Goal: Information Seeking & Learning: Learn about a topic

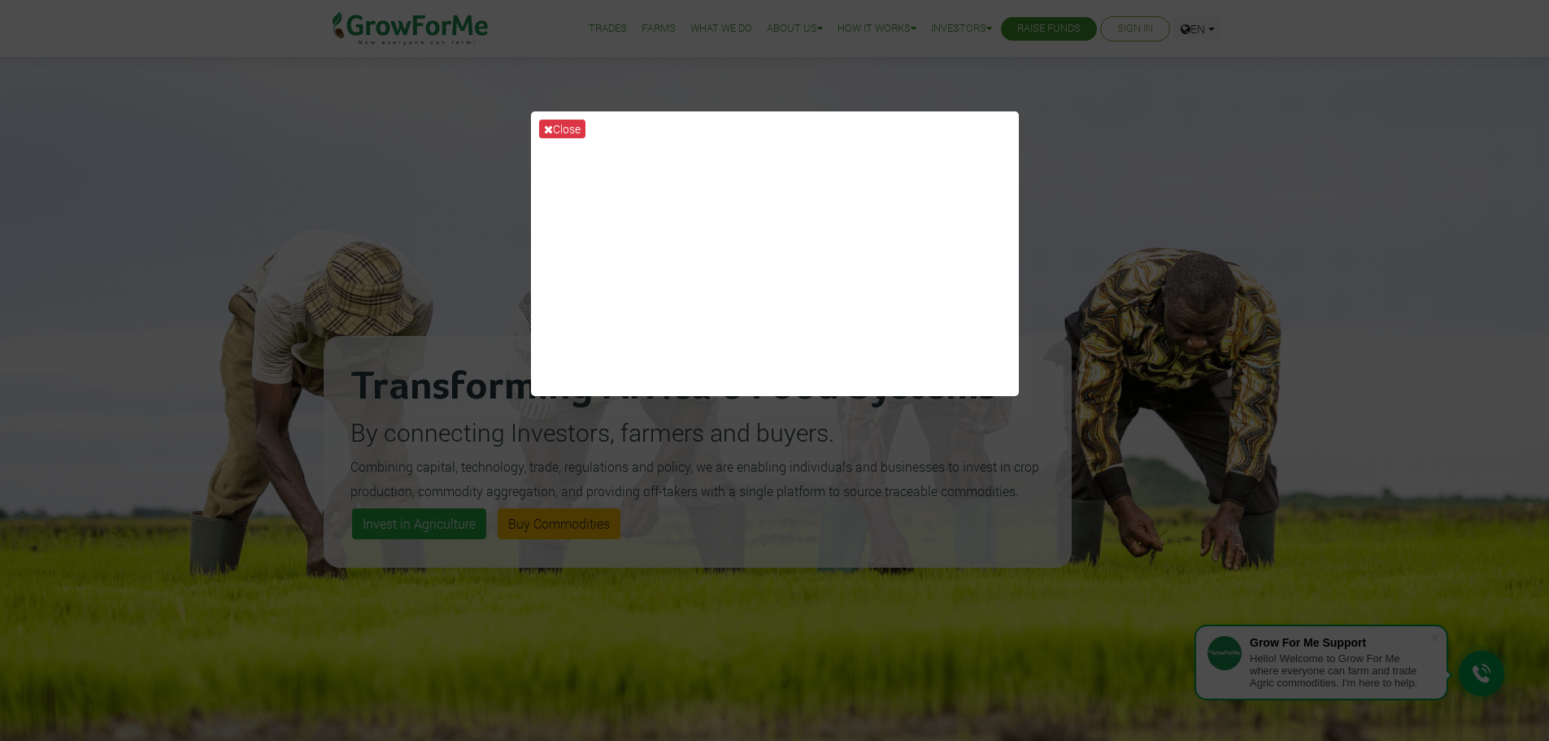
click at [942, 514] on div "Close" at bounding box center [774, 370] width 1549 height 741
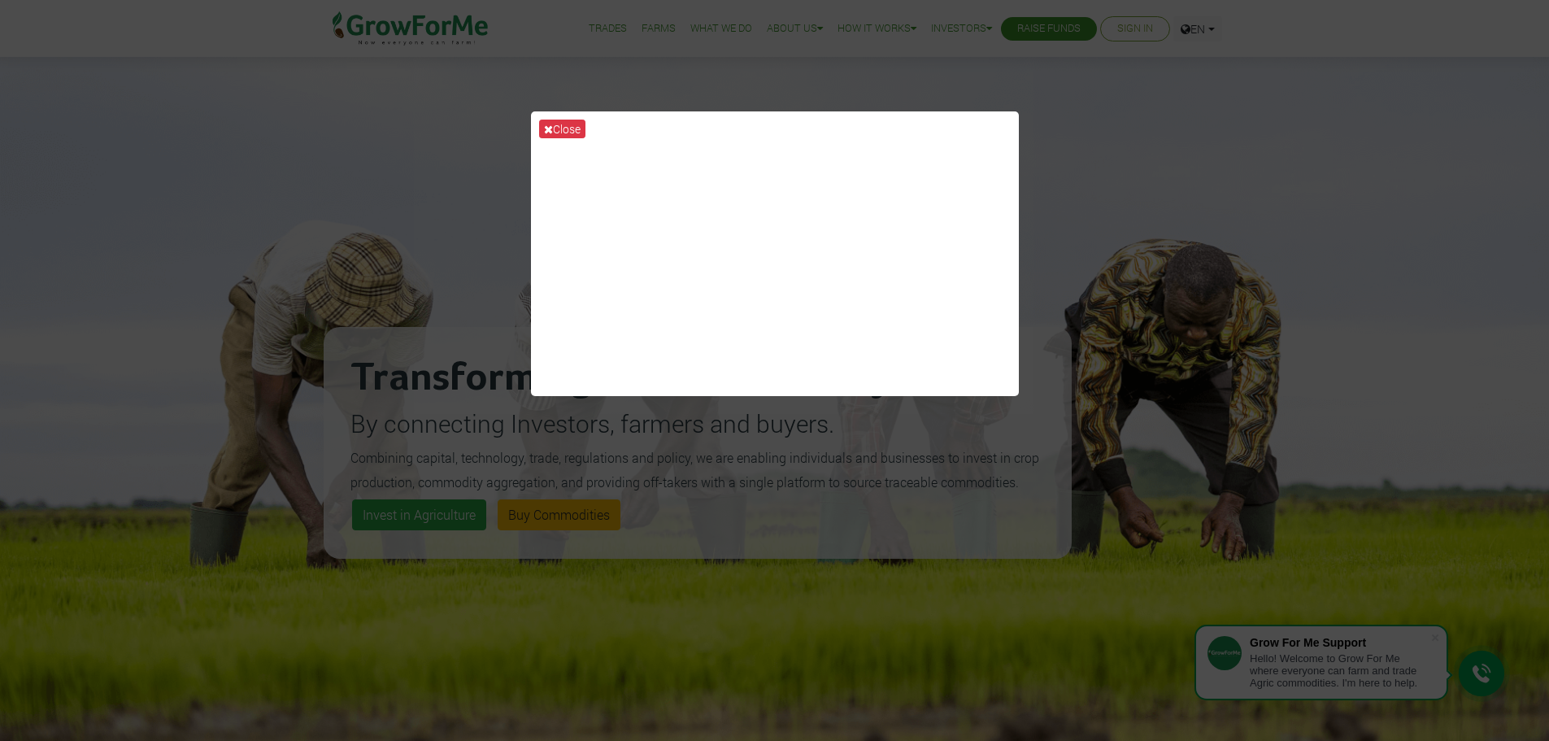
scroll to position [271, 0]
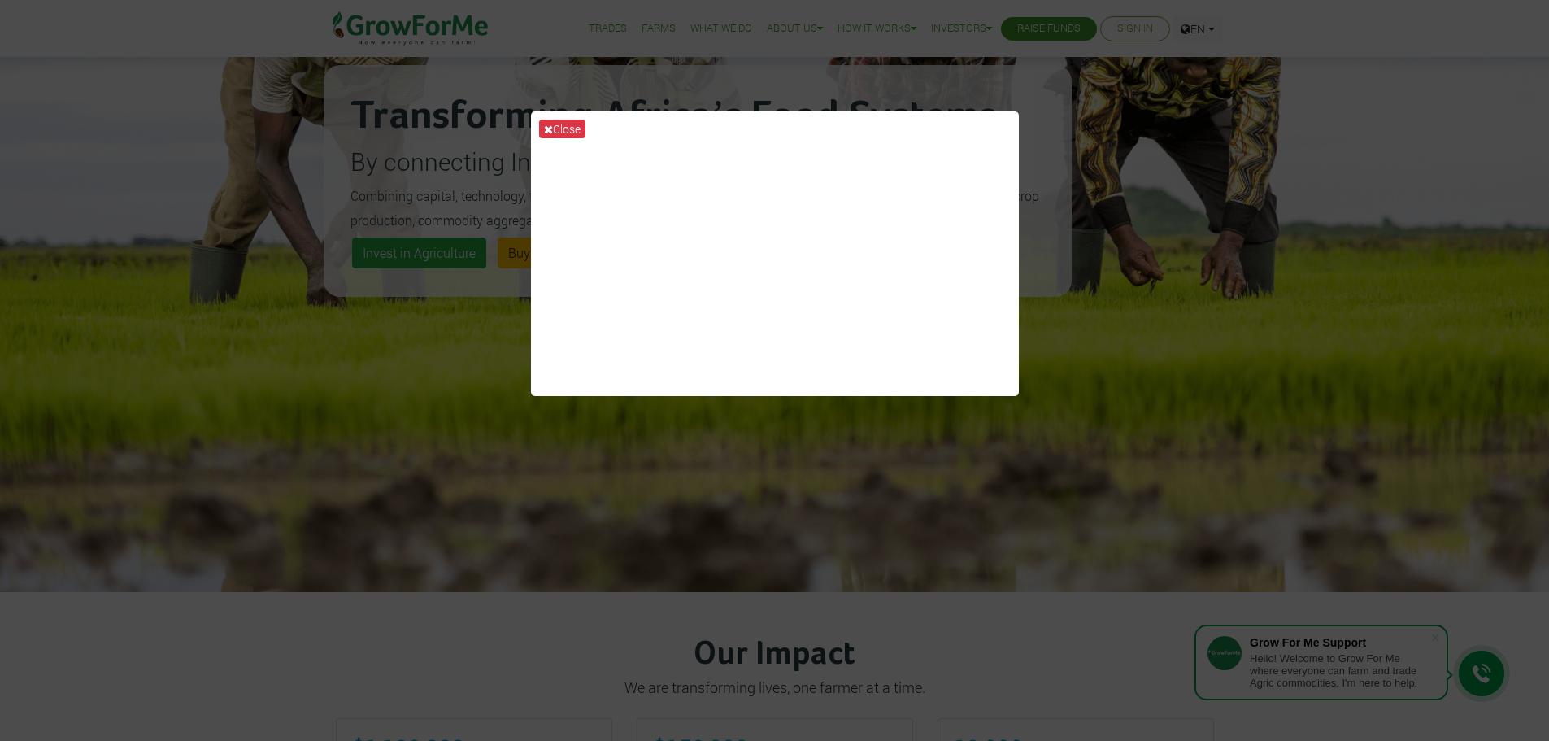
click at [1403, 364] on div "Close" at bounding box center [774, 370] width 1549 height 741
click at [558, 130] on button "Close" at bounding box center [562, 129] width 46 height 19
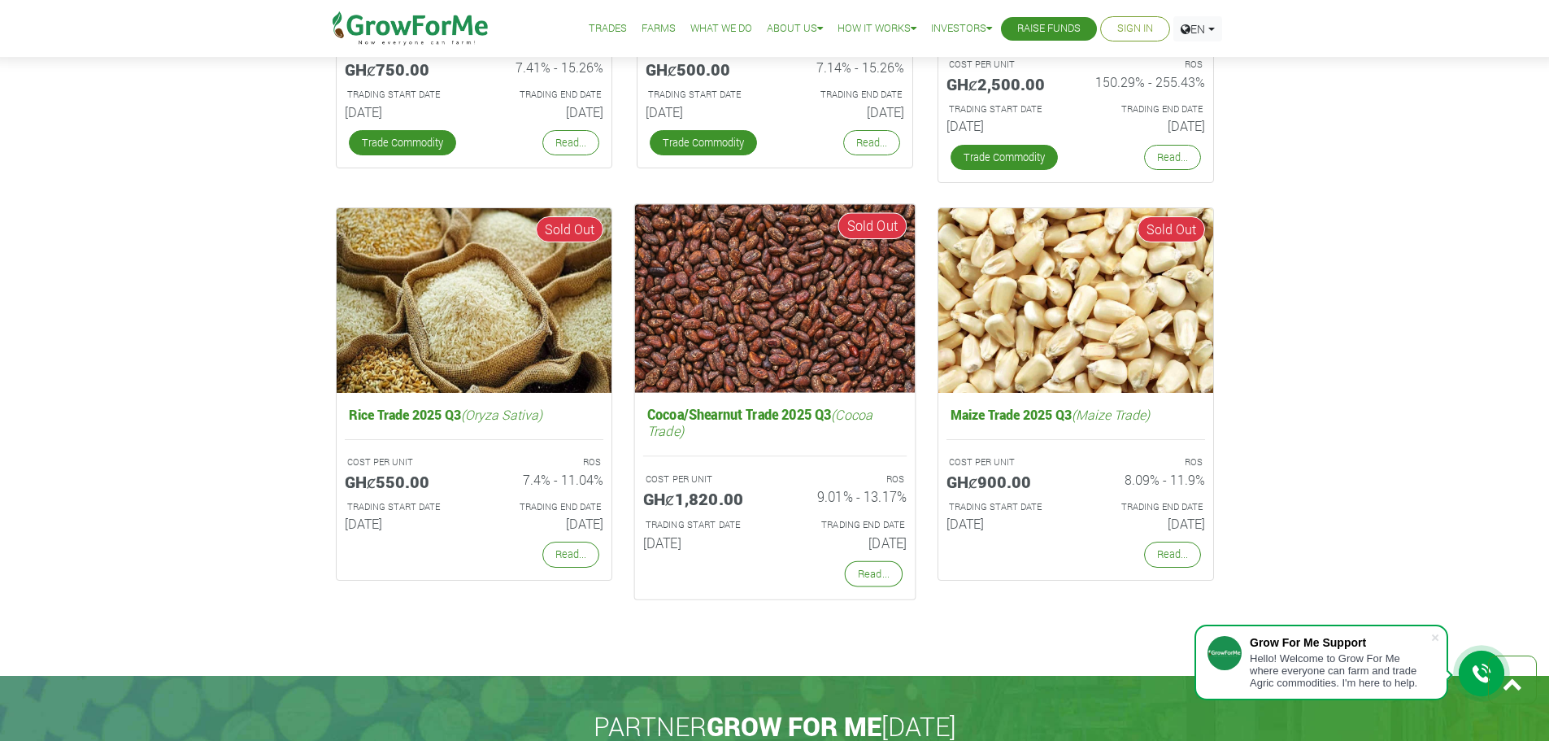
scroll to position [2845, 0]
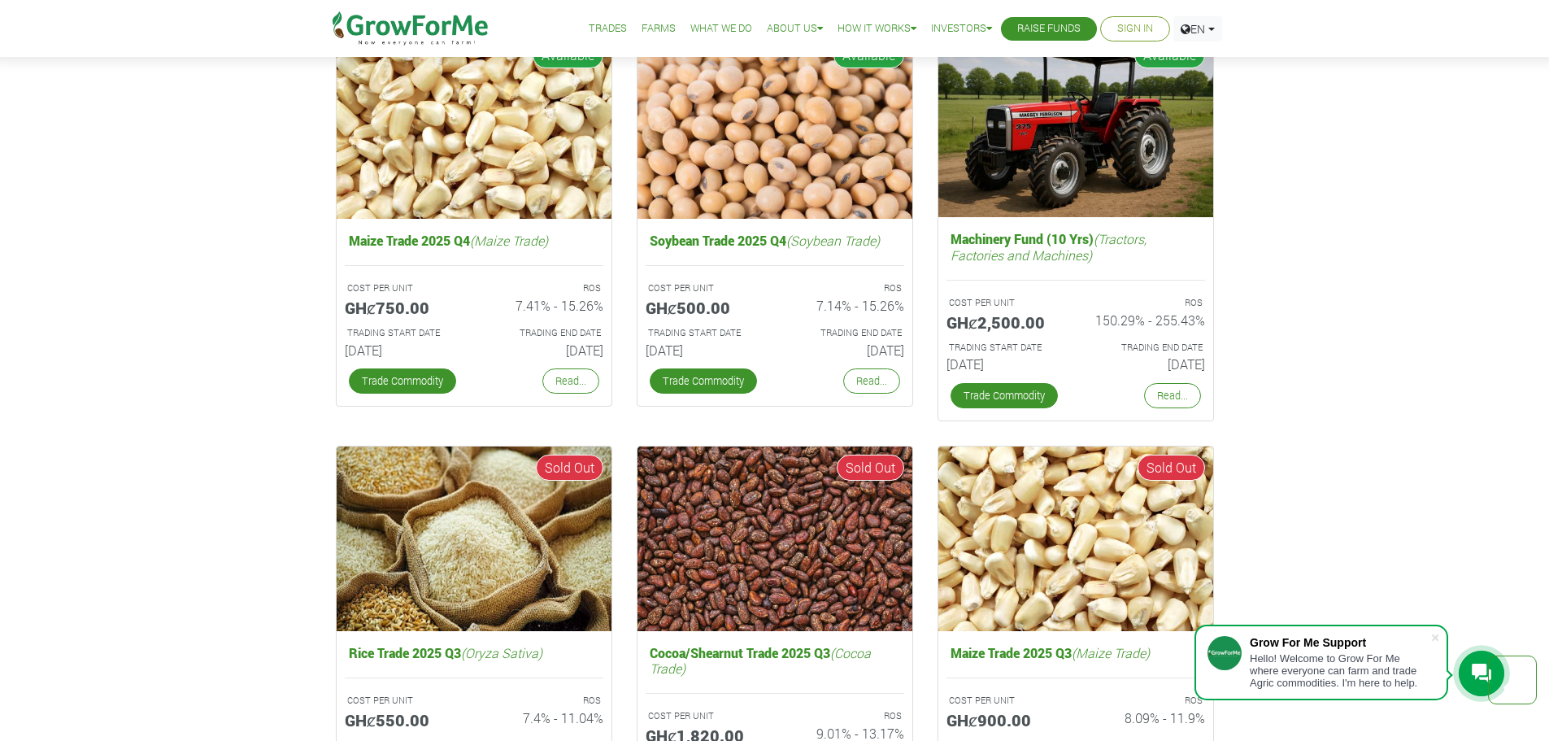
click at [210, 367] on div "Fund Campaigns with Grow For Me We work very hard to ensure good ROS Cocoa/Shea…" at bounding box center [774, 212] width 1549 height 1403
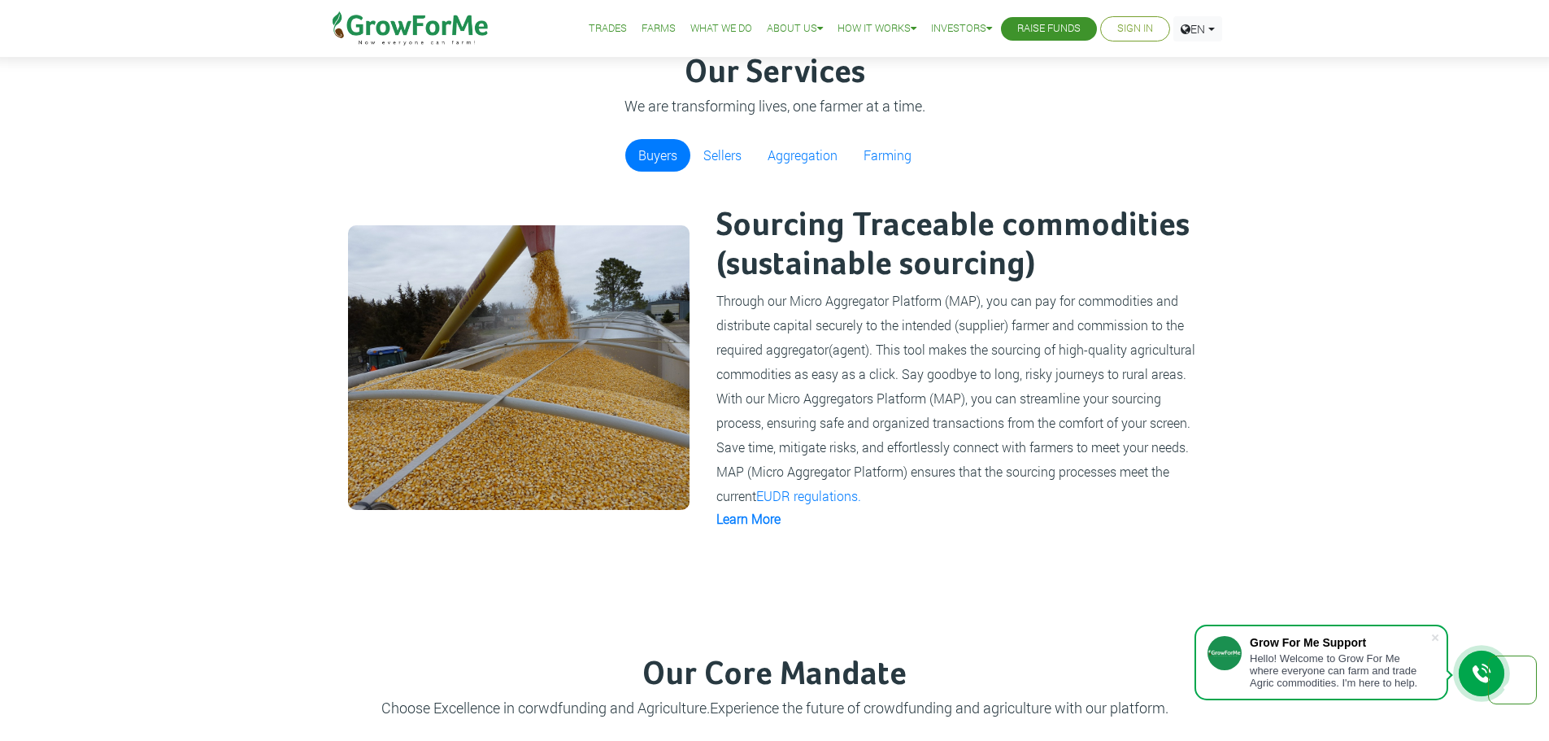
scroll to position [949, 0]
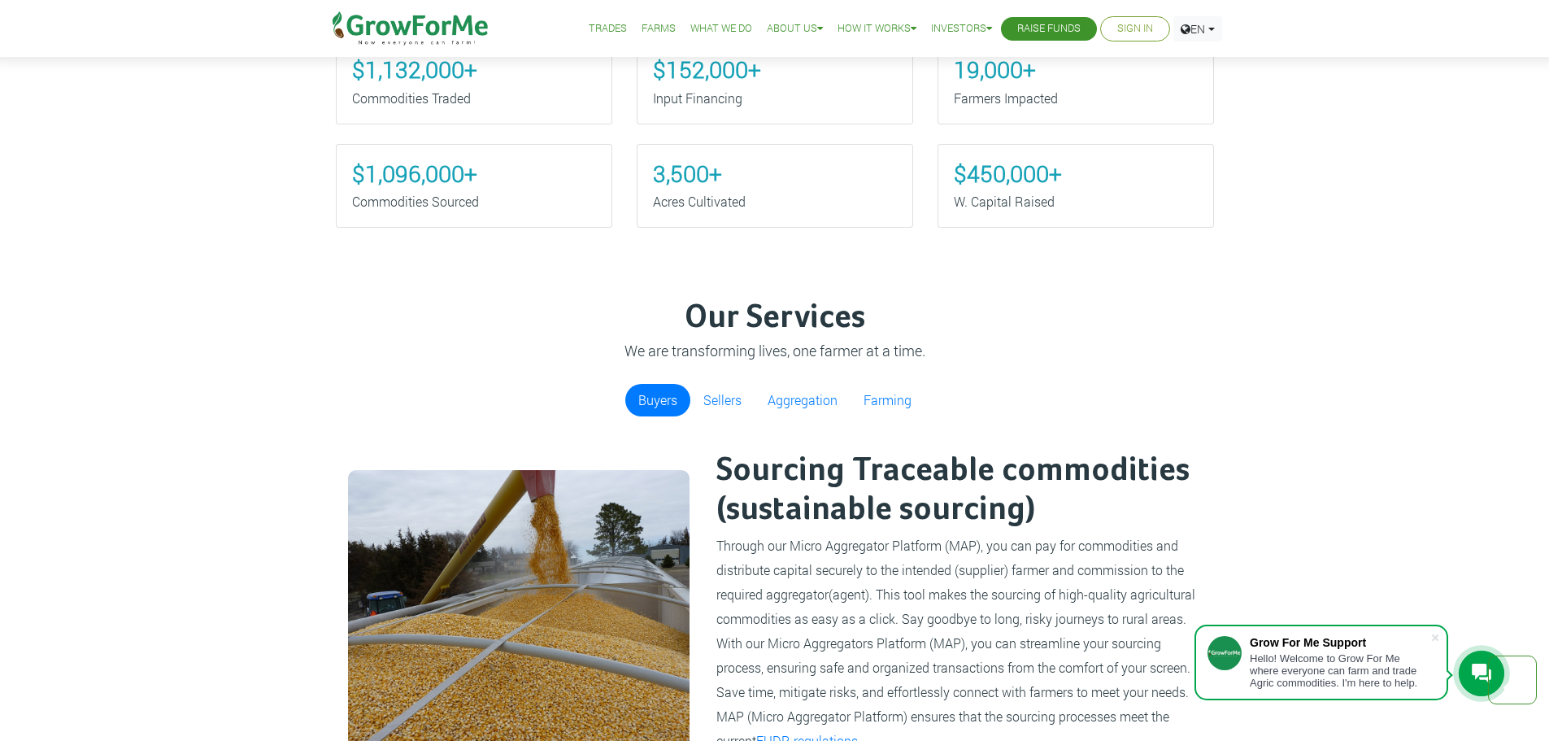
click at [593, 27] on link "Trades" at bounding box center [608, 28] width 38 height 17
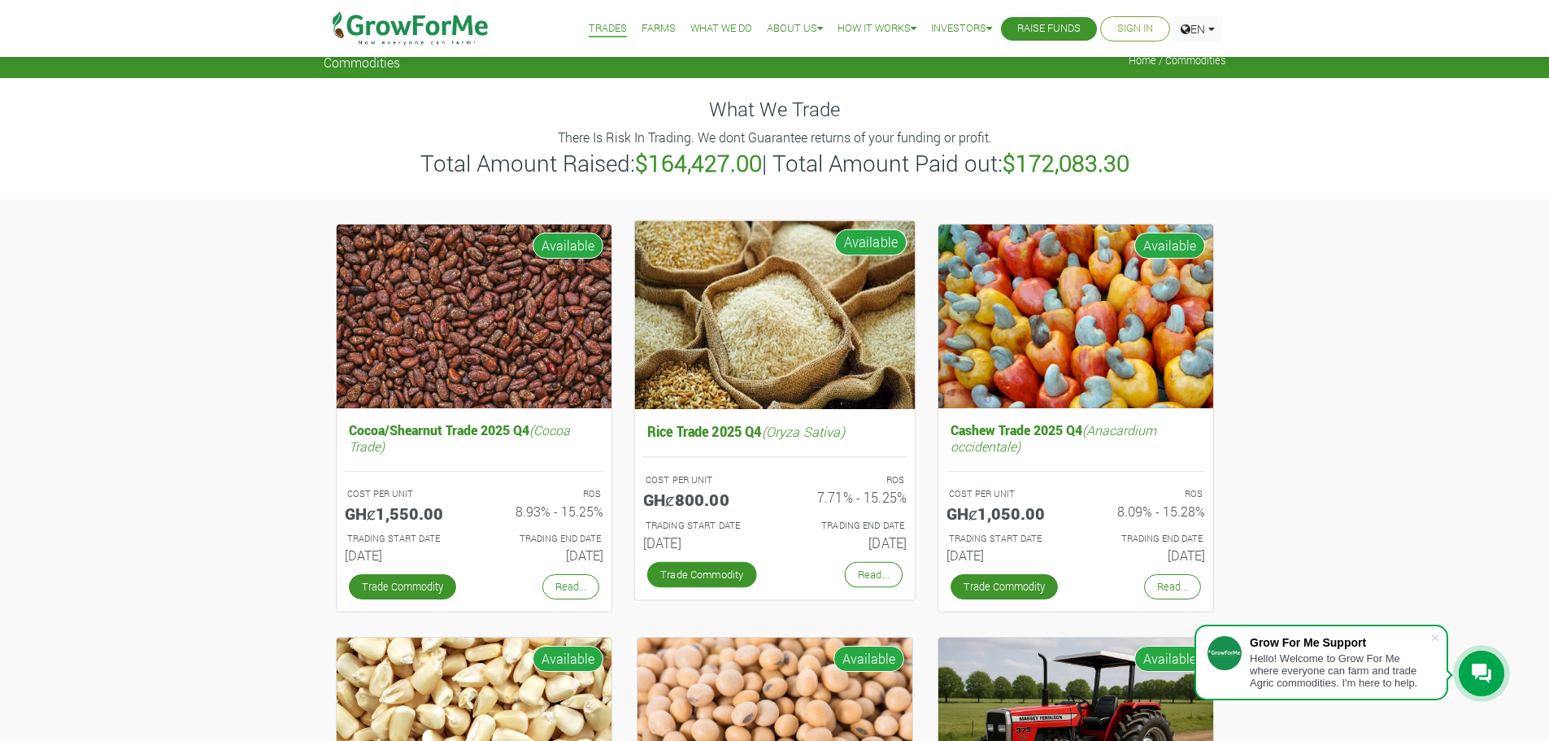
scroll to position [271, 0]
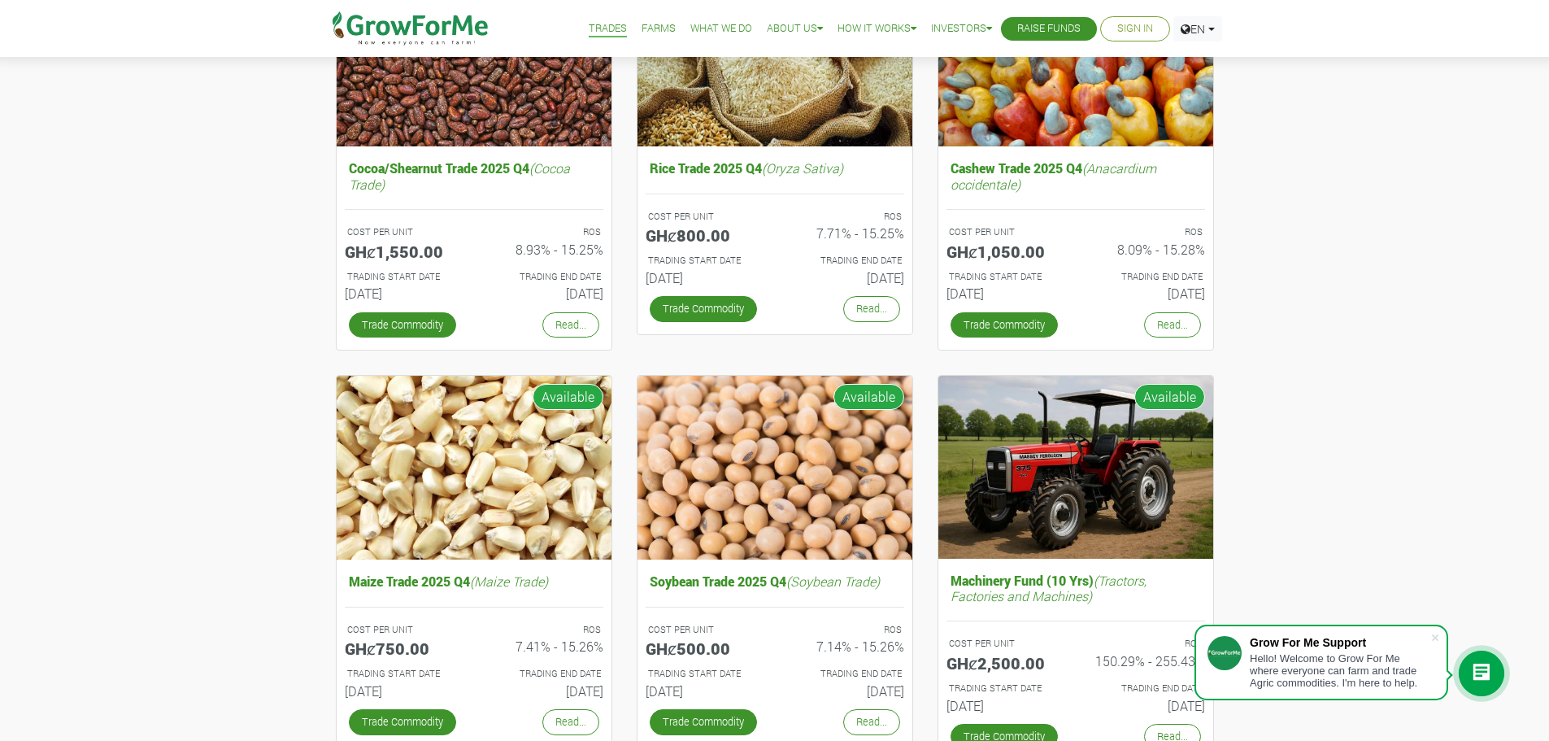
drag, startPoint x: 218, startPoint y: 385, endPoint x: 256, endPoint y: 414, distance: 48.1
click at [218, 385] on div "Cocoa/Shearnut Trade 2025 Q4 (Cocoa Trade) COST PER UNIT GHȼ1,550.00 ROS 8.93% …" at bounding box center [774, 724] width 1549 height 1575
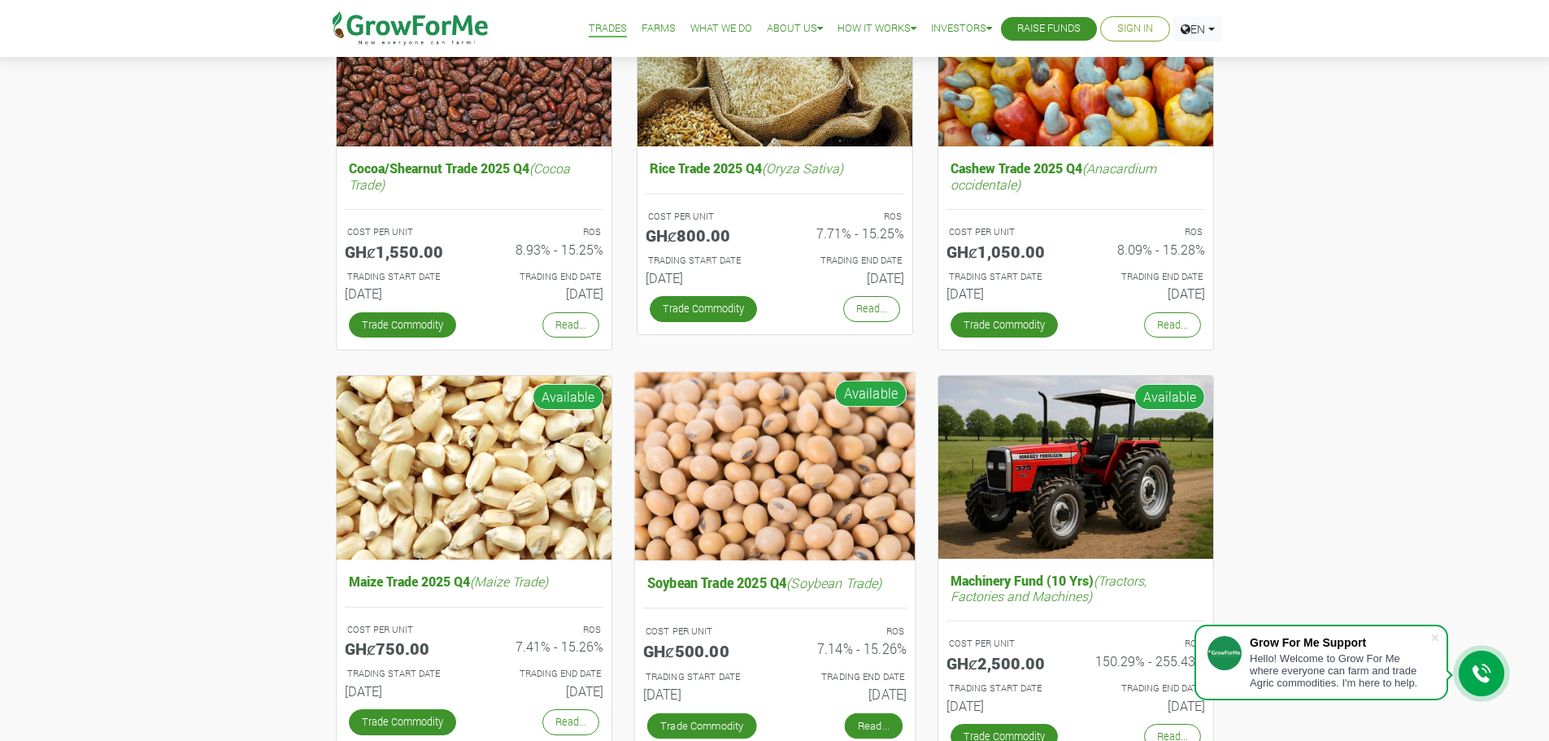
click at [893, 724] on link "Read..." at bounding box center [873, 725] width 58 height 26
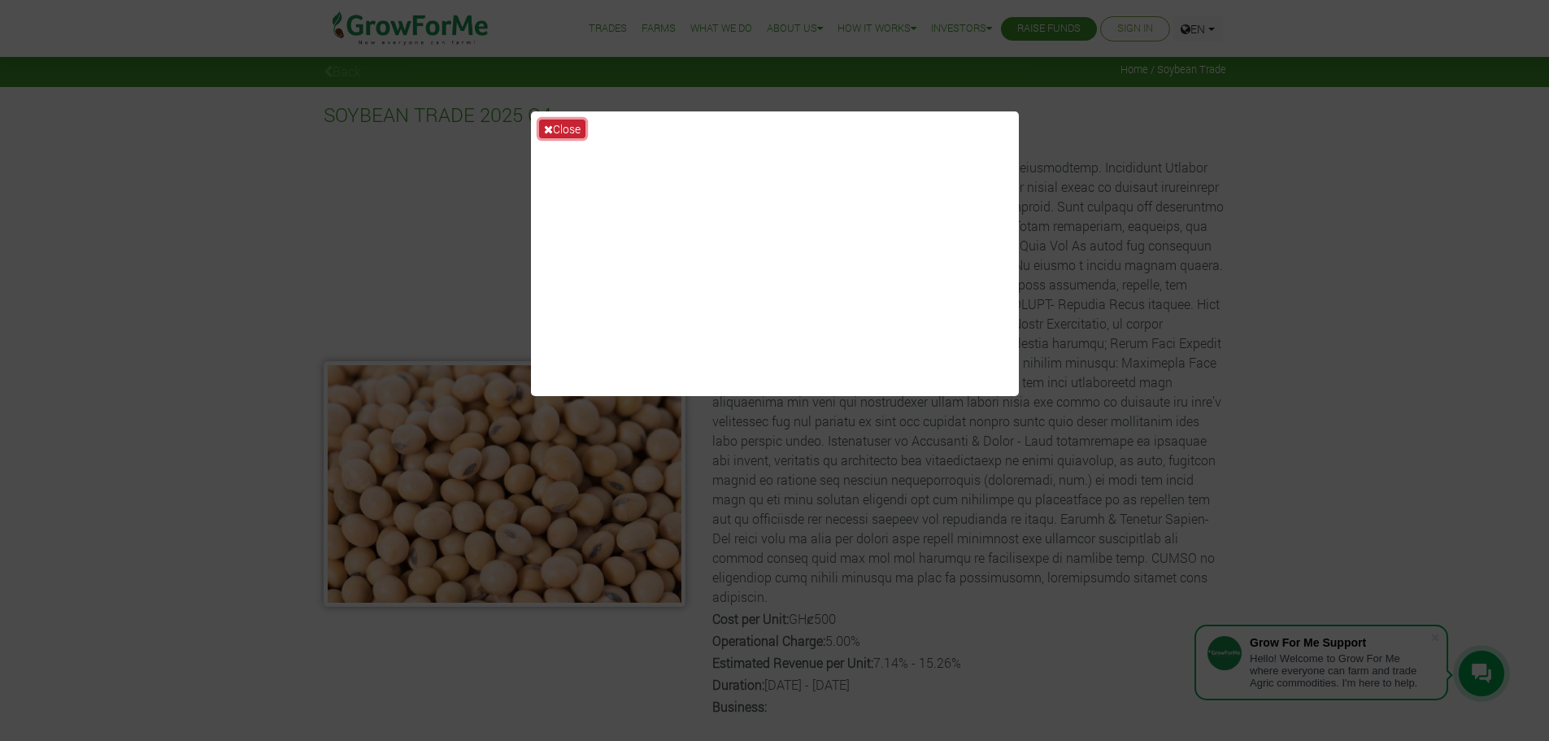
click at [550, 122] on button "Close" at bounding box center [562, 129] width 46 height 19
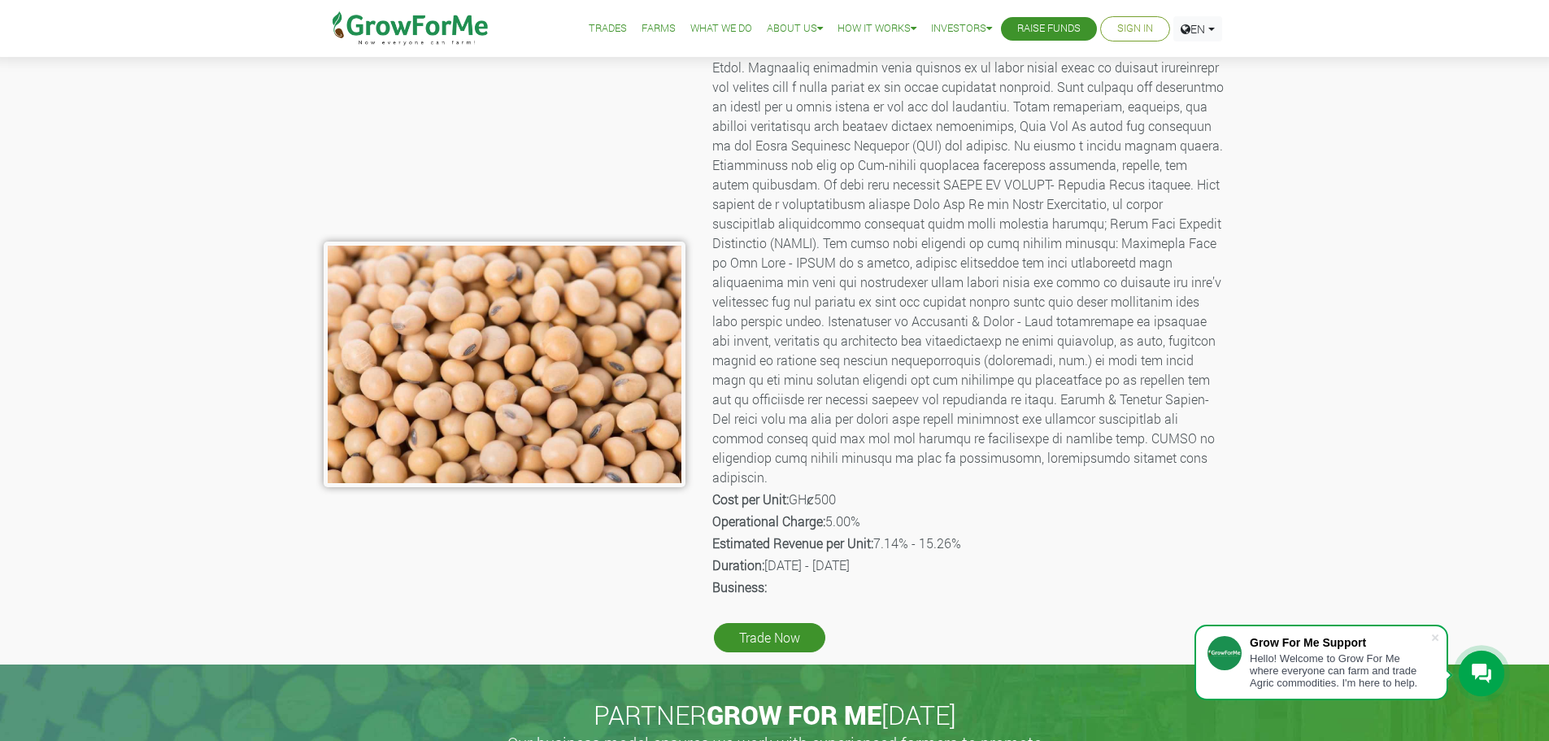
scroll to position [271, 0]
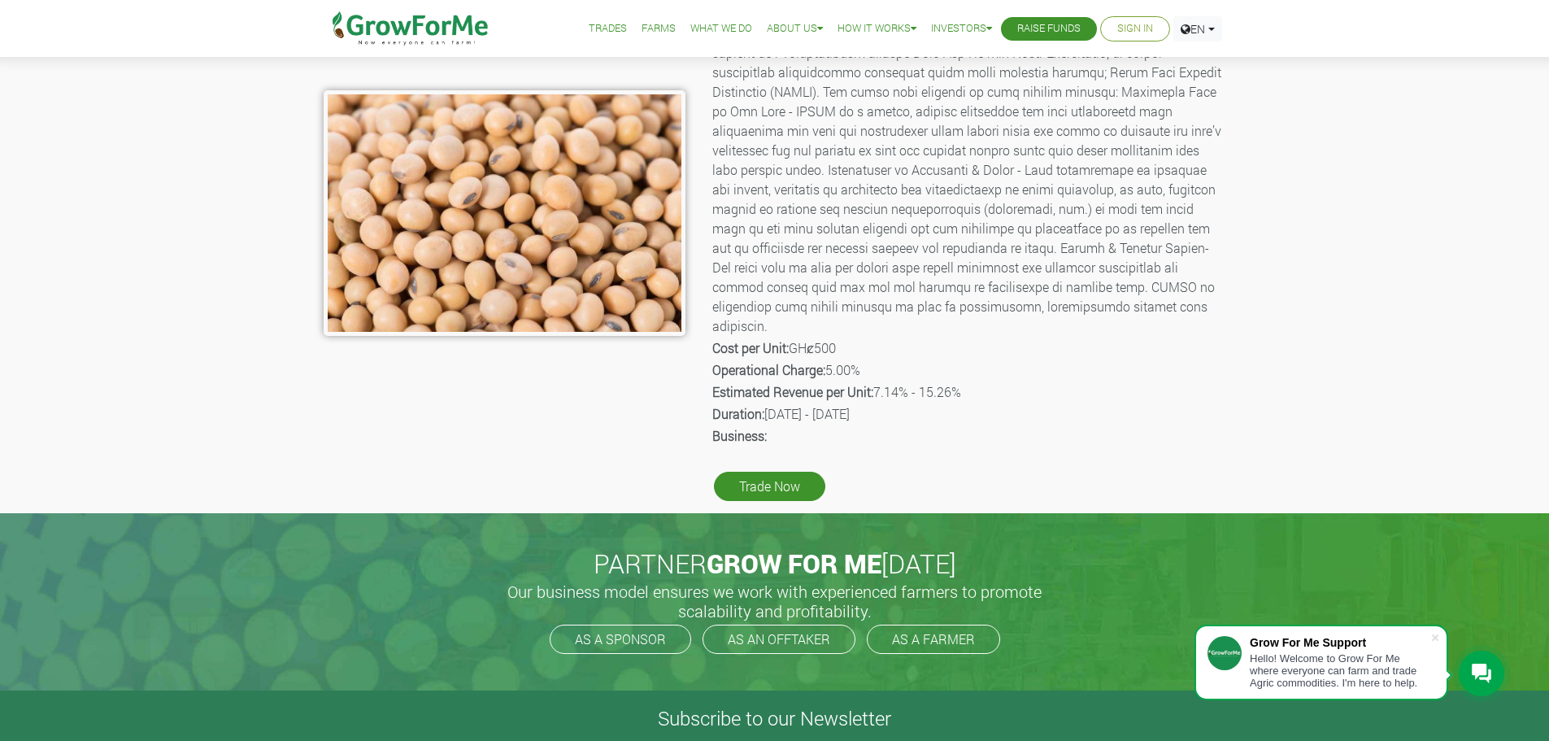
click at [944, 382] on p "Estimated Revenue per Unit: 7.14% - 15.26%" at bounding box center [967, 392] width 511 height 20
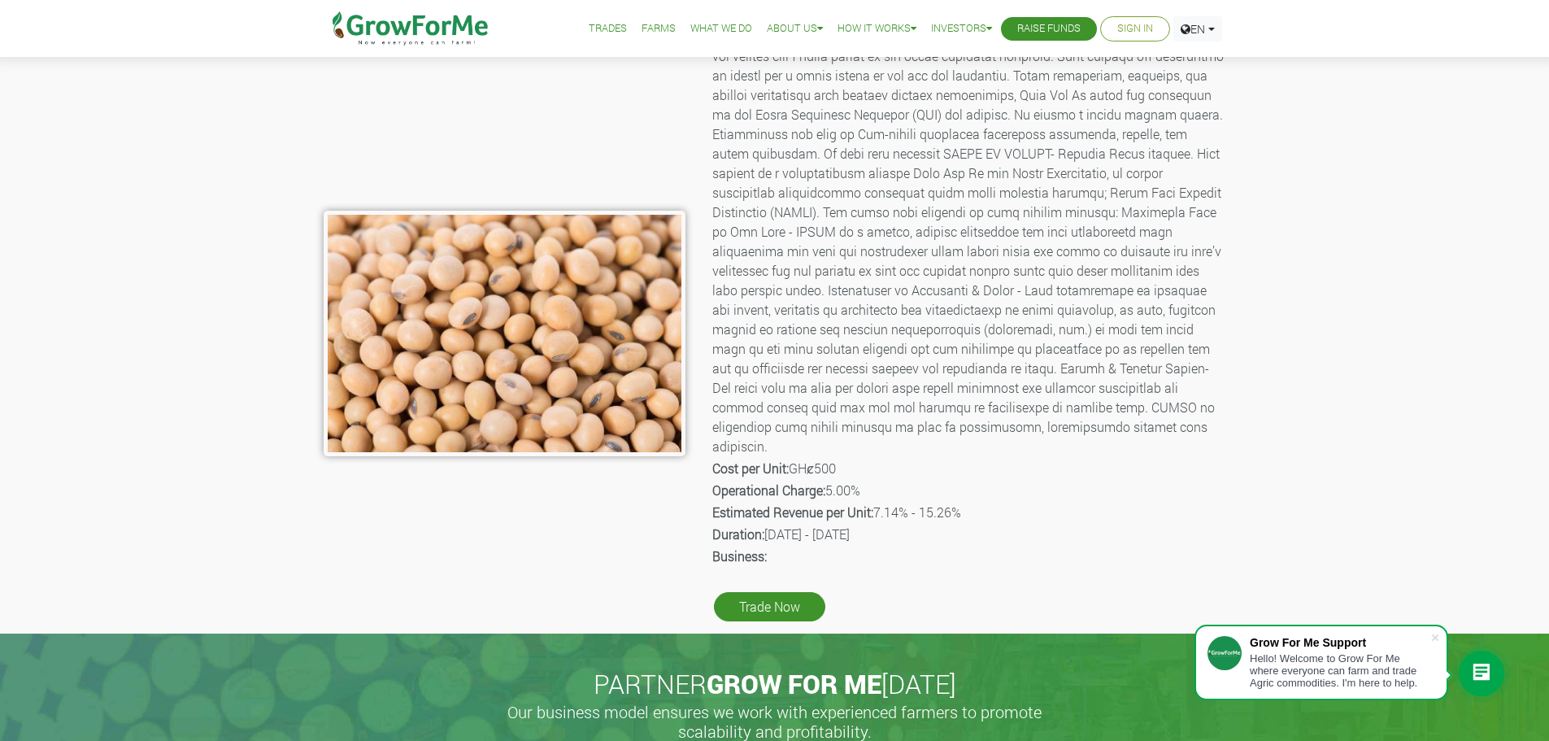
scroll to position [0, 0]
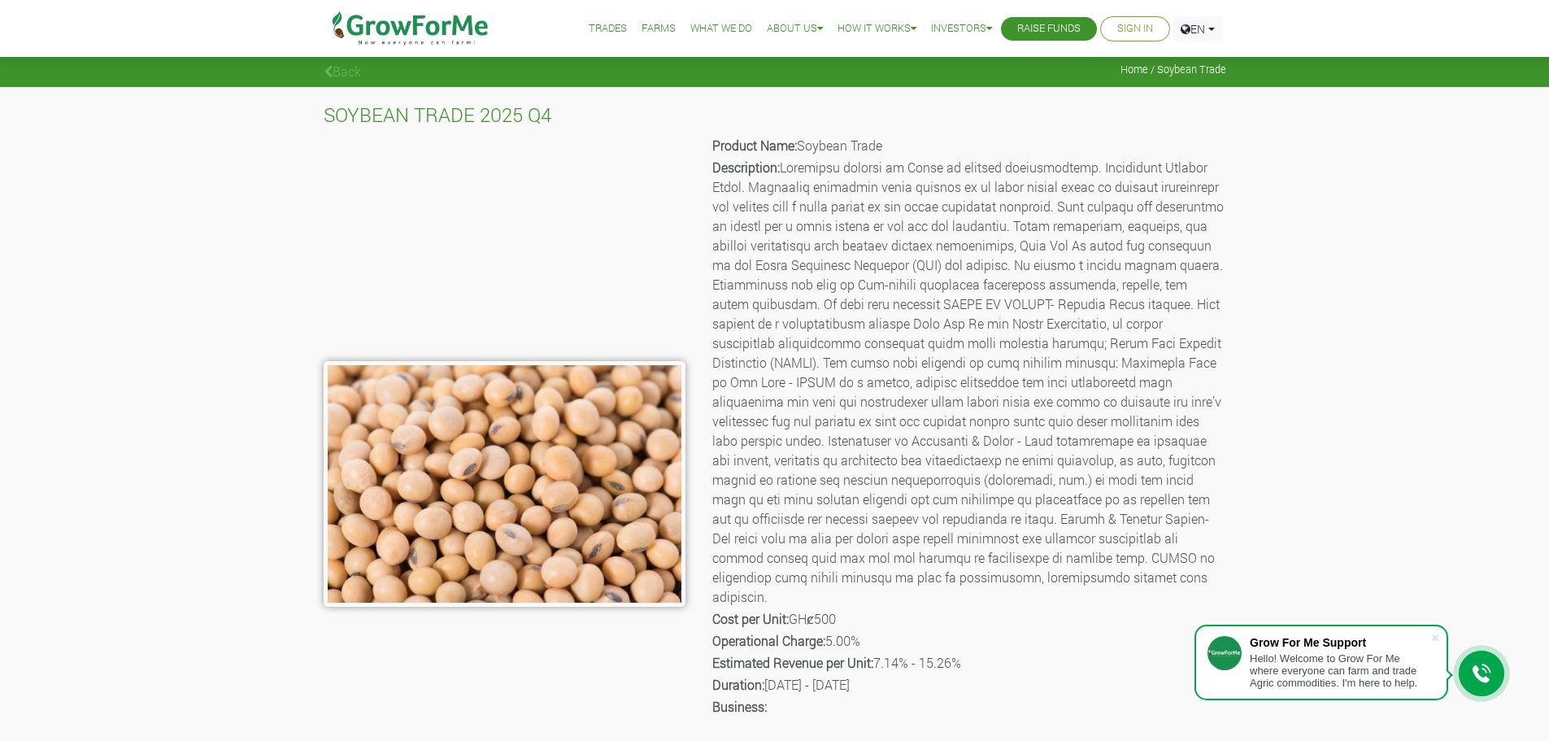
click at [641, 30] on link "Farms" at bounding box center [658, 28] width 34 height 17
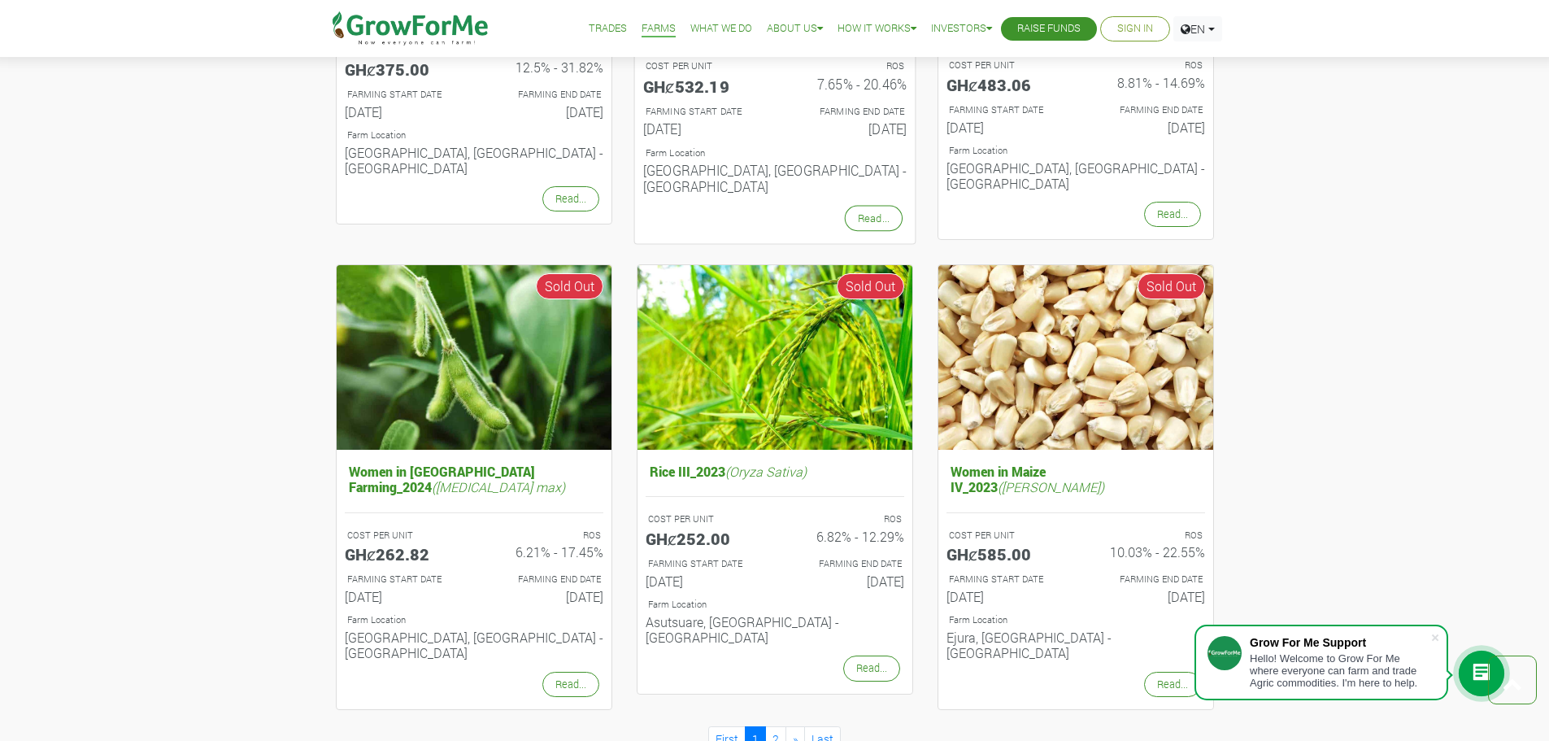
scroll to position [1490, 0]
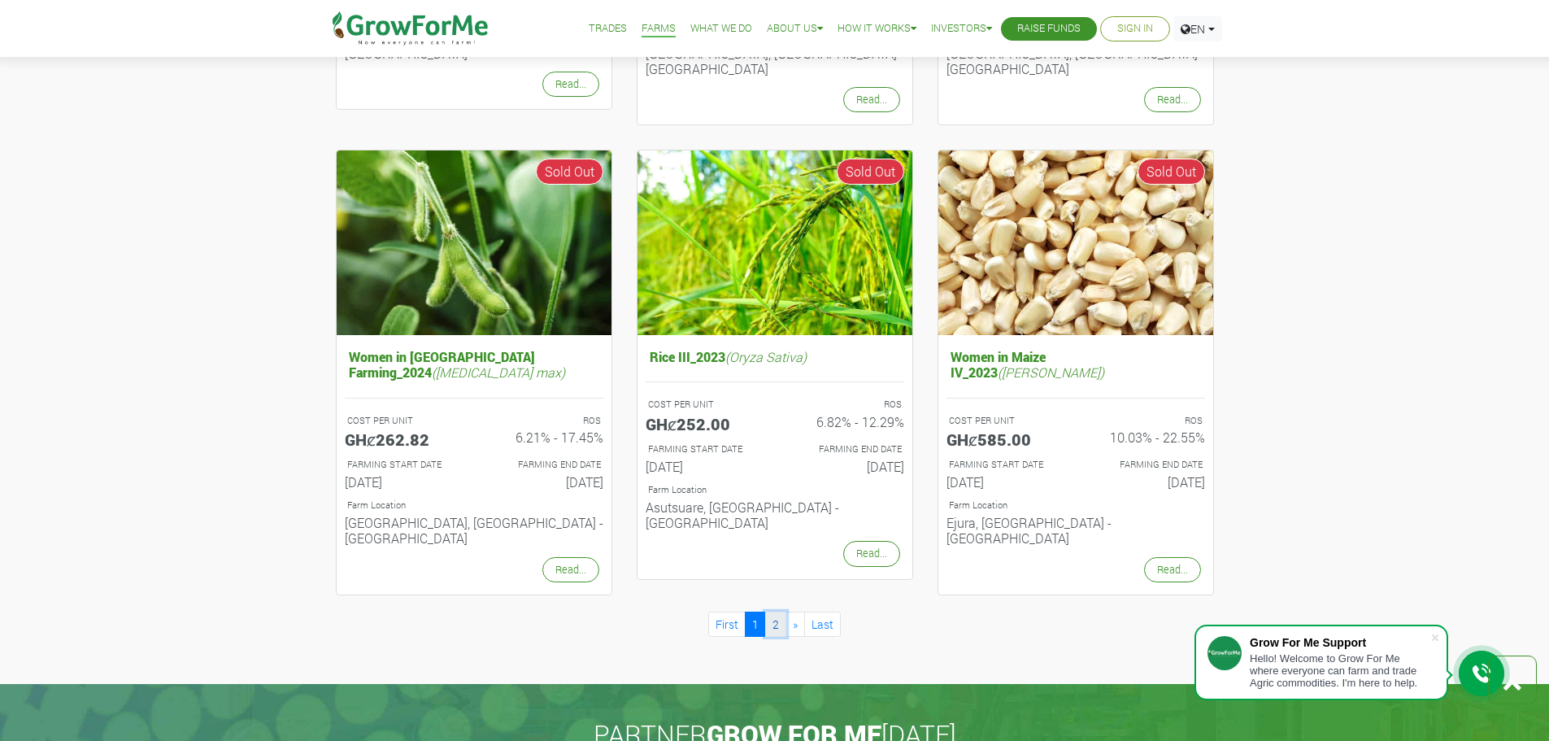
click at [776, 611] on link "2" at bounding box center [775, 623] width 21 height 25
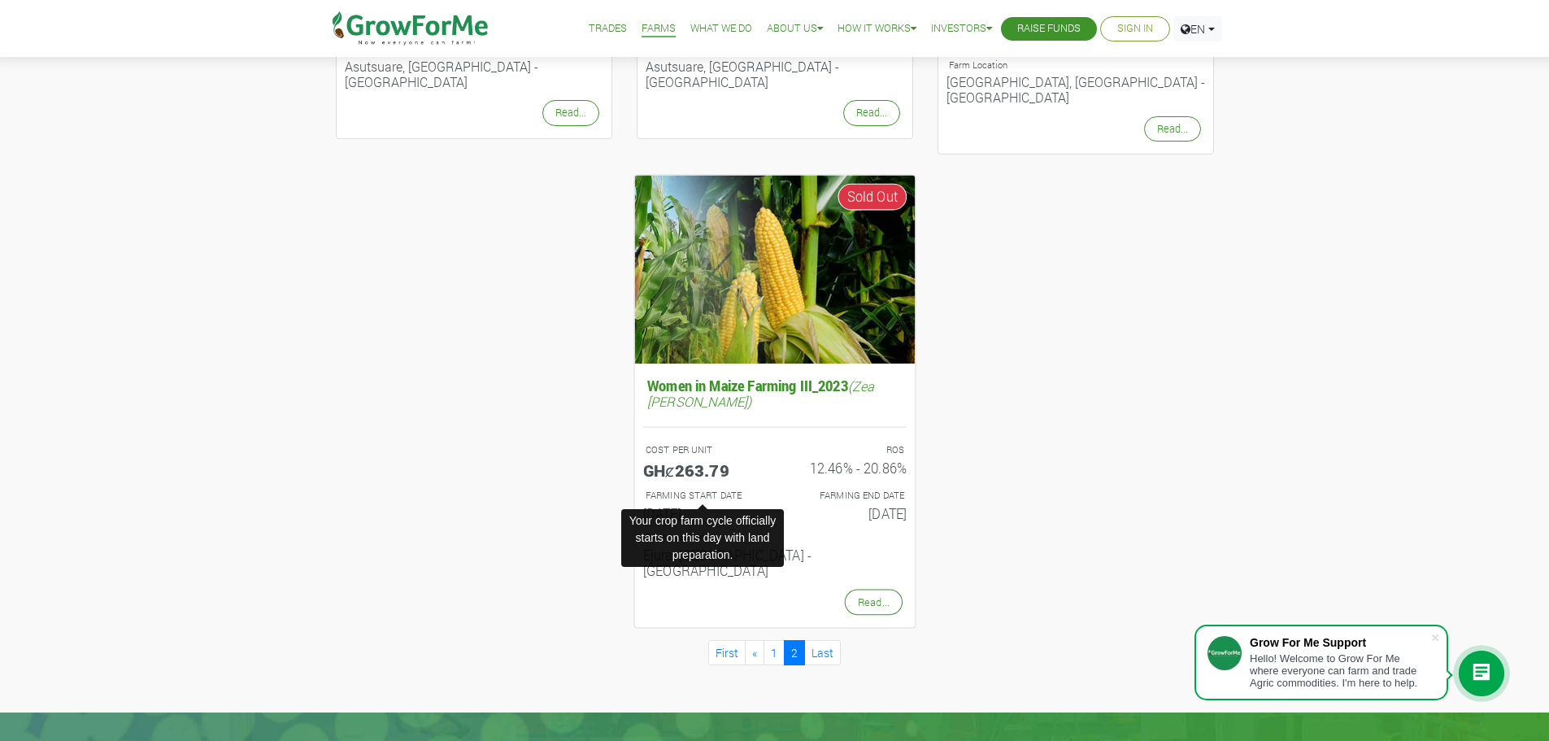
scroll to position [542, 0]
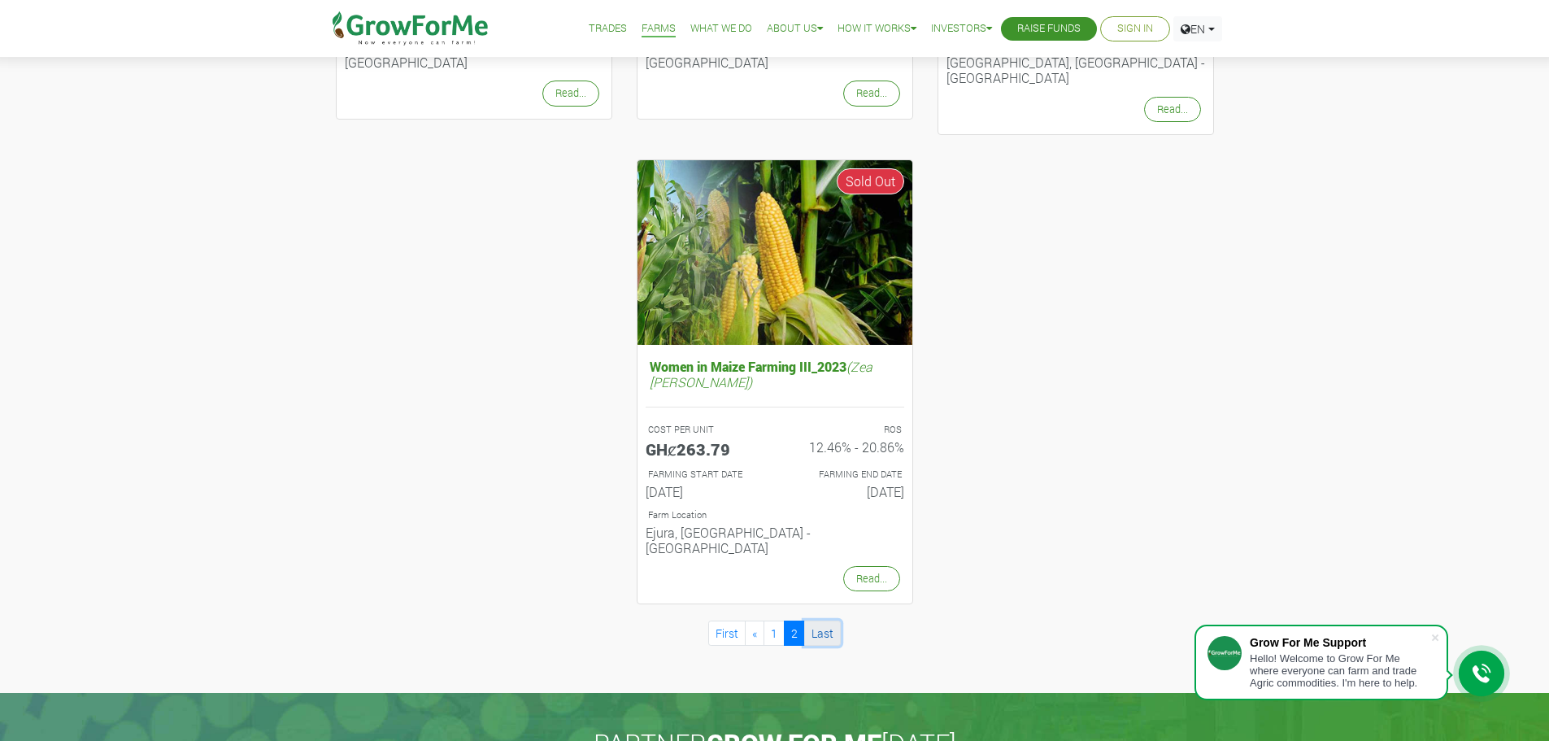
click at [817, 620] on link "Last" at bounding box center [822, 632] width 37 height 25
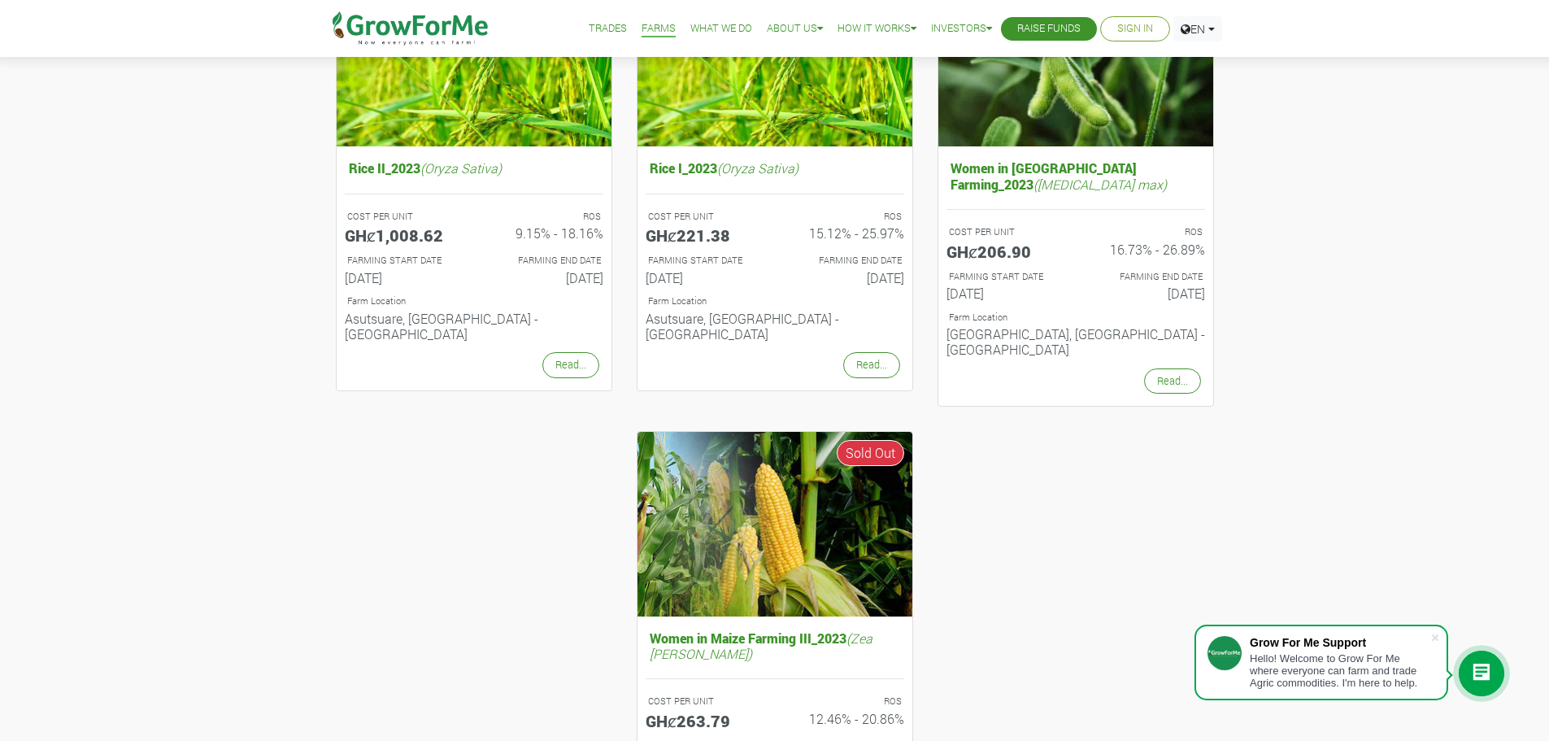
scroll to position [542, 0]
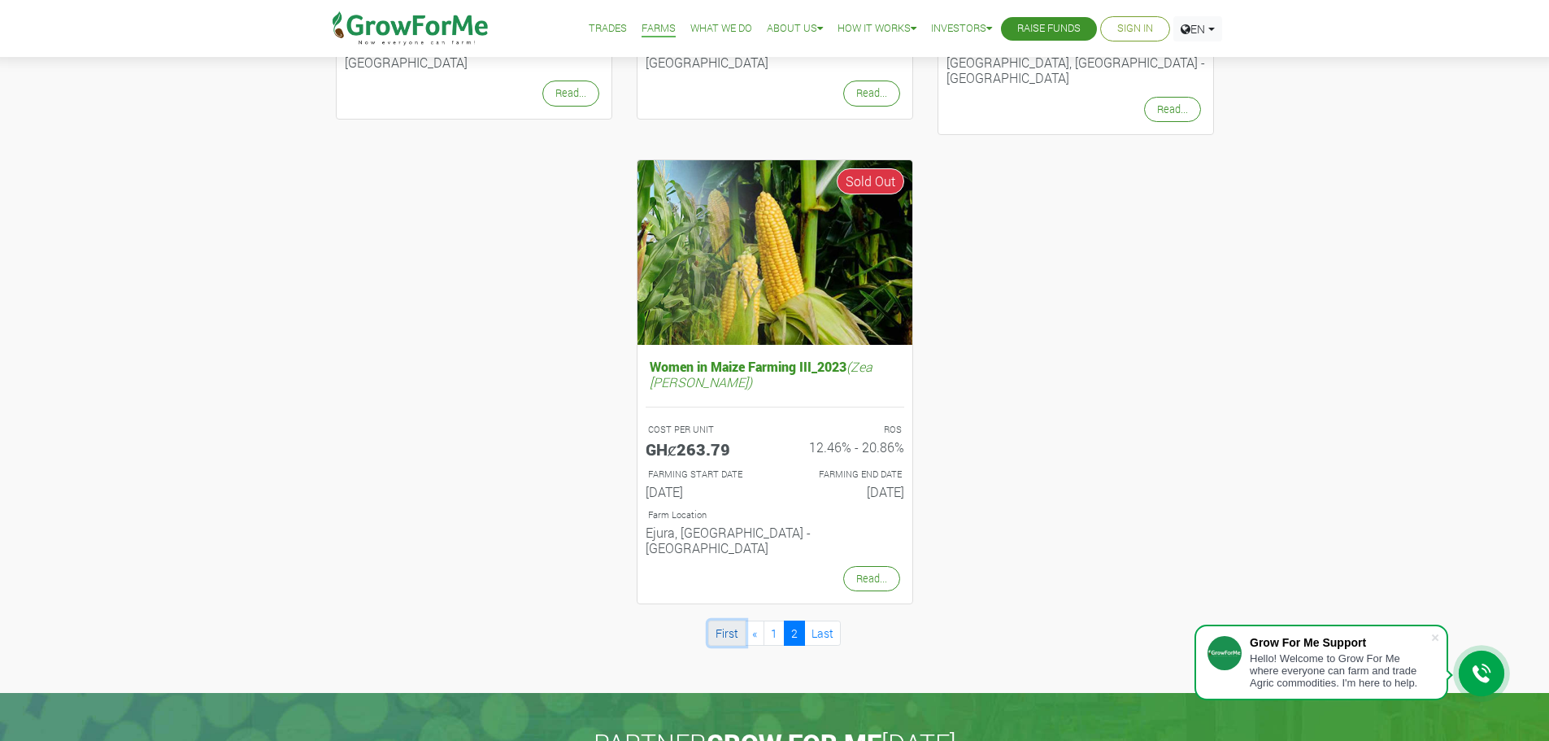
click at [718, 620] on link "First" at bounding box center [726, 632] width 37 height 25
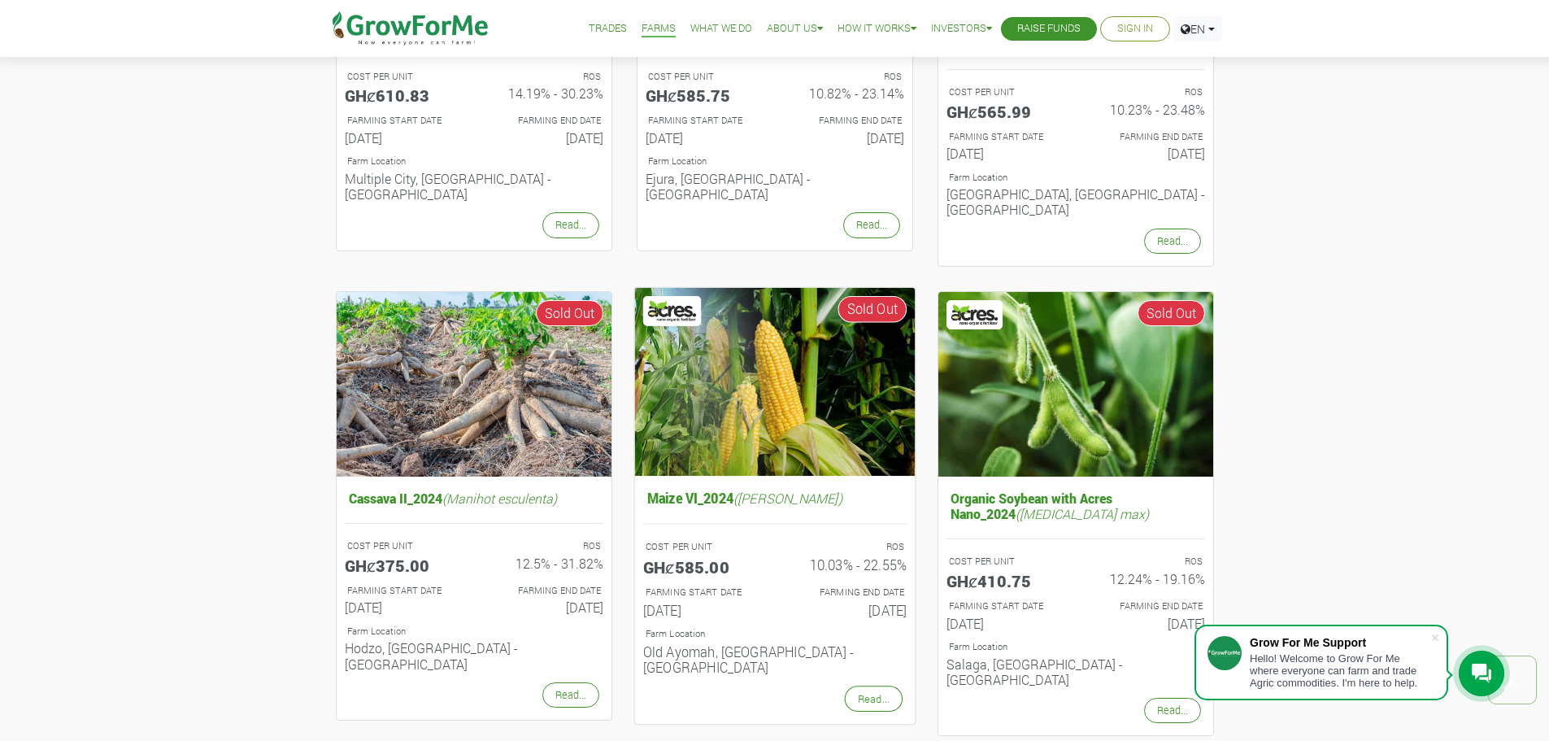
scroll to position [406, 0]
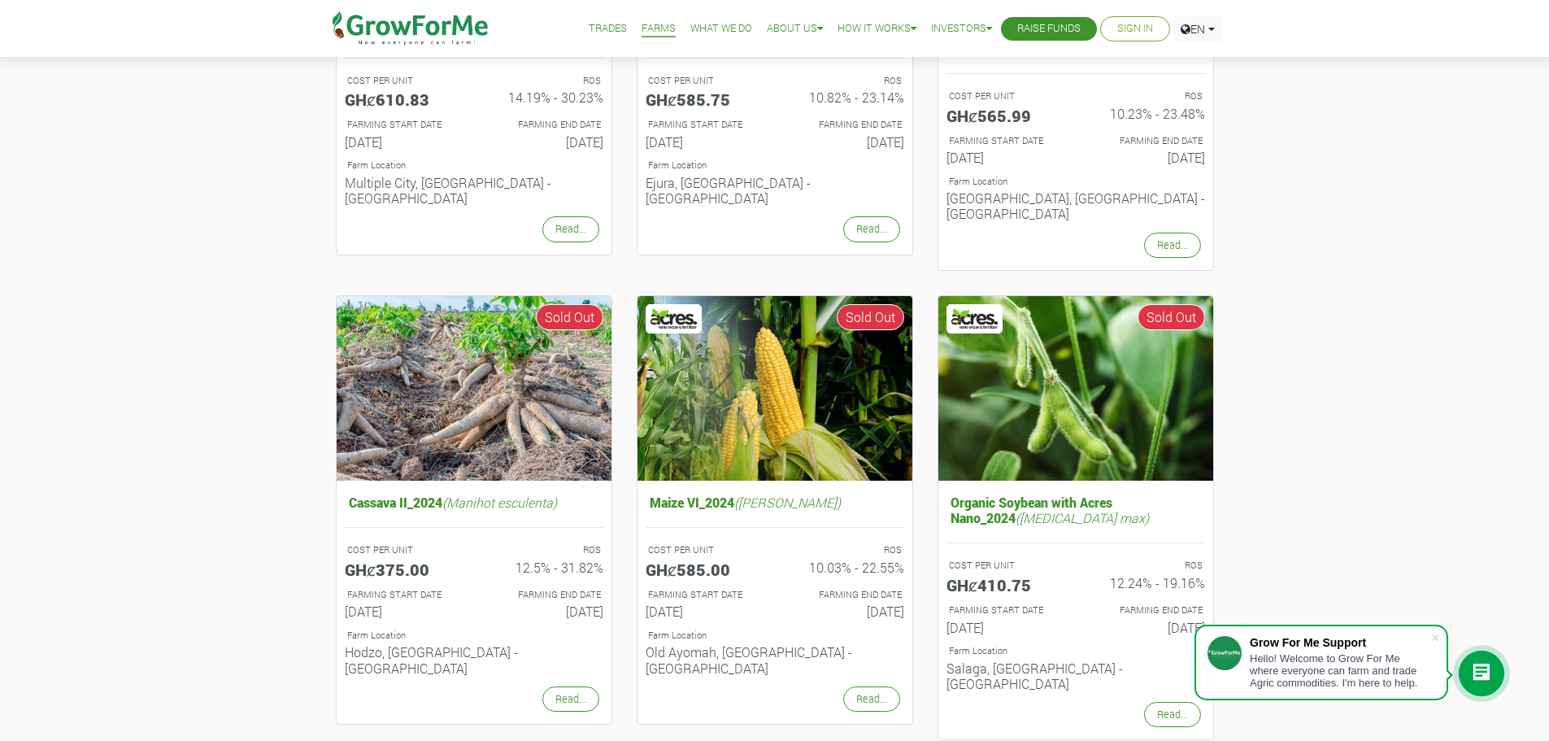
click at [602, 28] on link "Trades" at bounding box center [608, 28] width 38 height 17
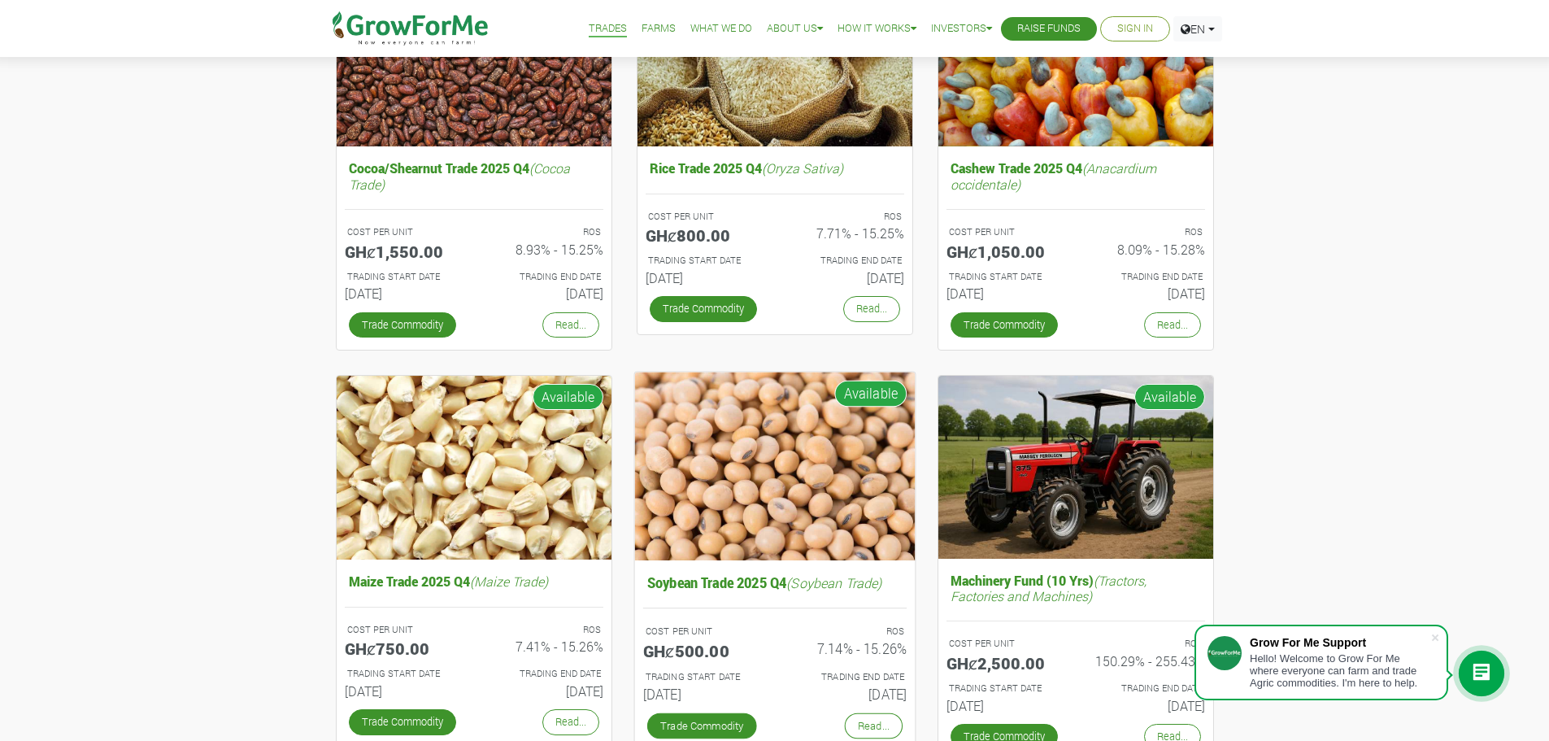
scroll to position [406, 0]
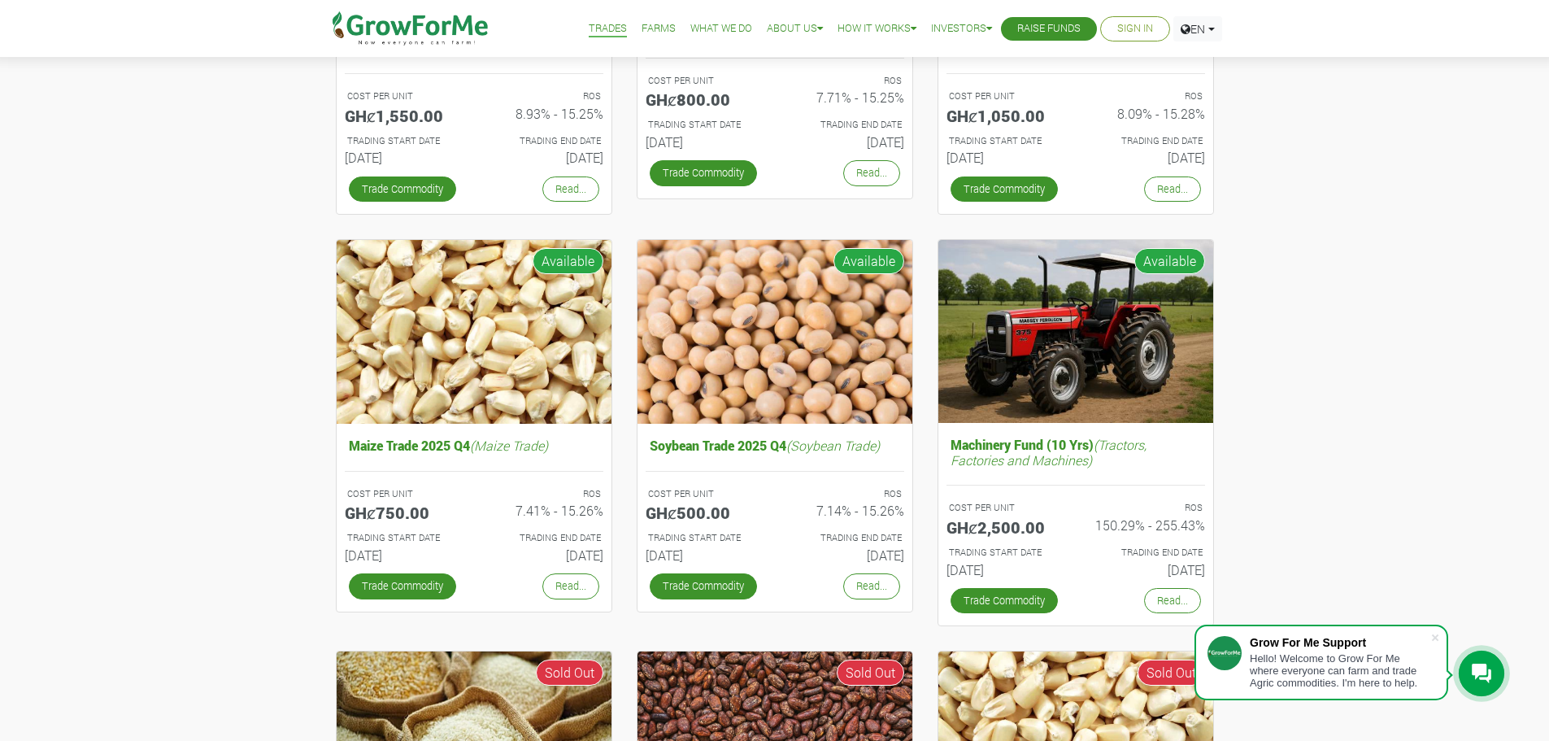
click at [1346, 498] on div "Cocoa/Shearnut Trade 2025 Q4 (Cocoa Trade) COST PER UNIT GHȼ1,550.00 ROS 8.93% …" at bounding box center [774, 589] width 1549 height 1575
